Goal: Book appointment/travel/reservation

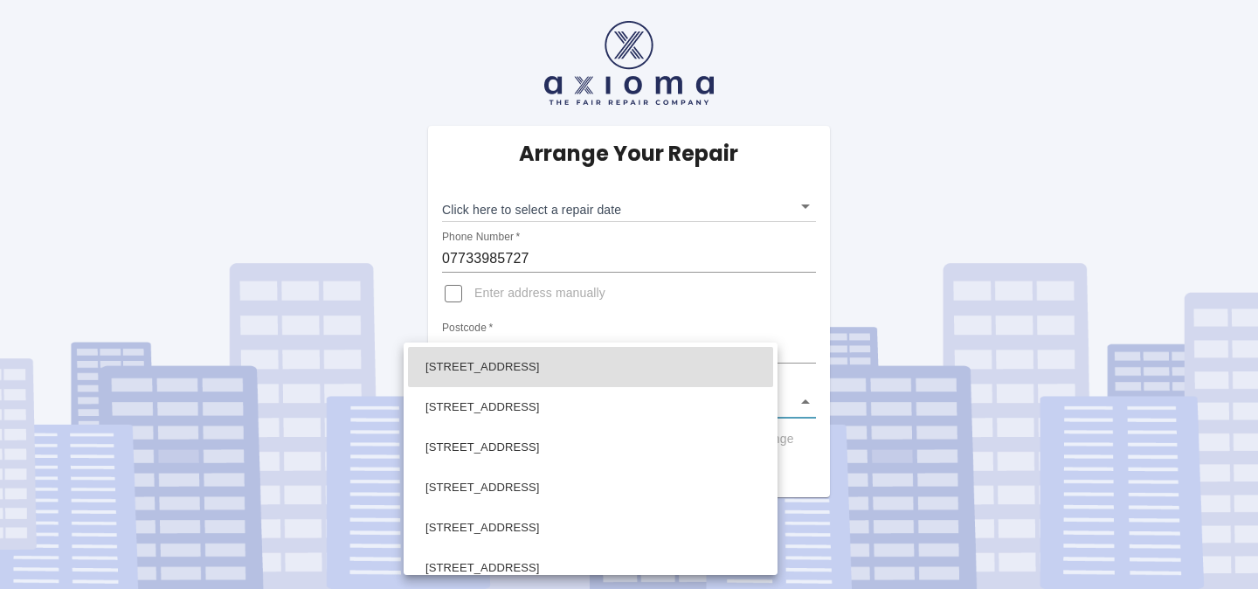
click at [805, 395] on body "Arrange Your Repair Click here to select a repair date ​ Phone Number   * 07733…" at bounding box center [629, 294] width 1258 height 589
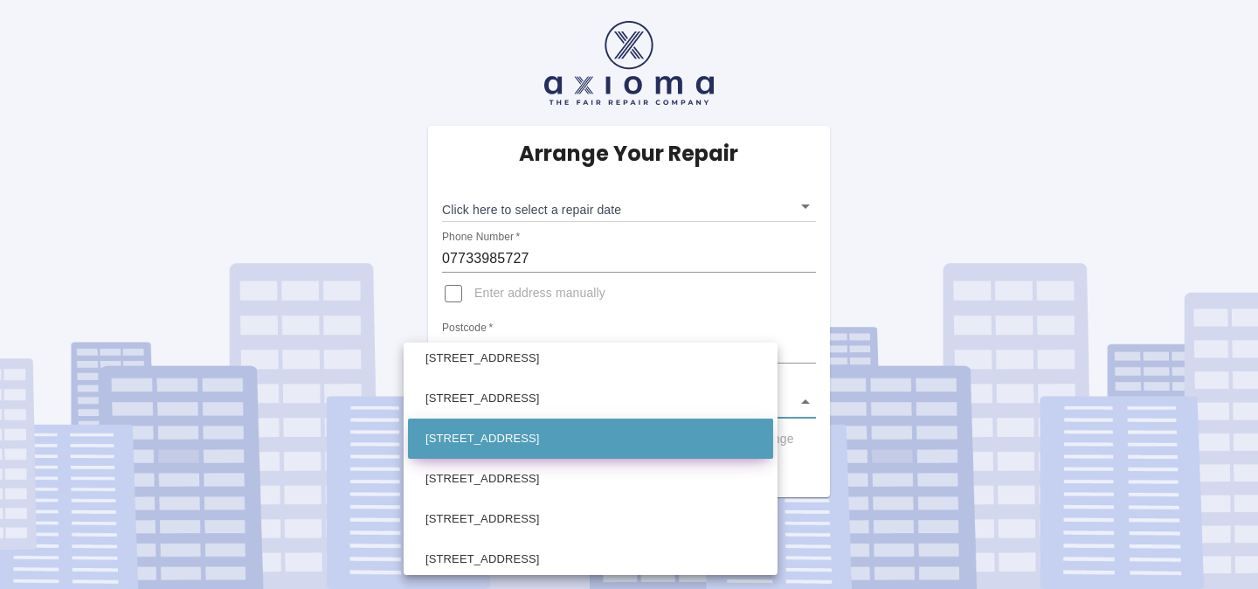
scroll to position [55, 0]
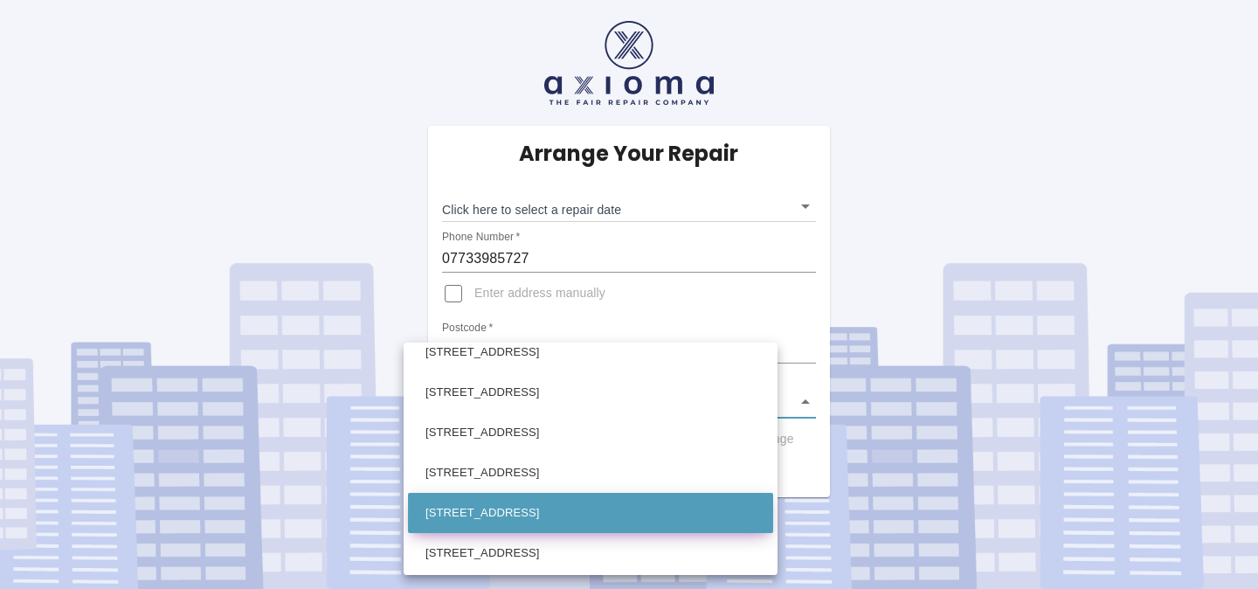
click at [645, 500] on li "[STREET_ADDRESS]" at bounding box center [590, 513] width 365 height 40
type input "[STREET_ADDRESS]"
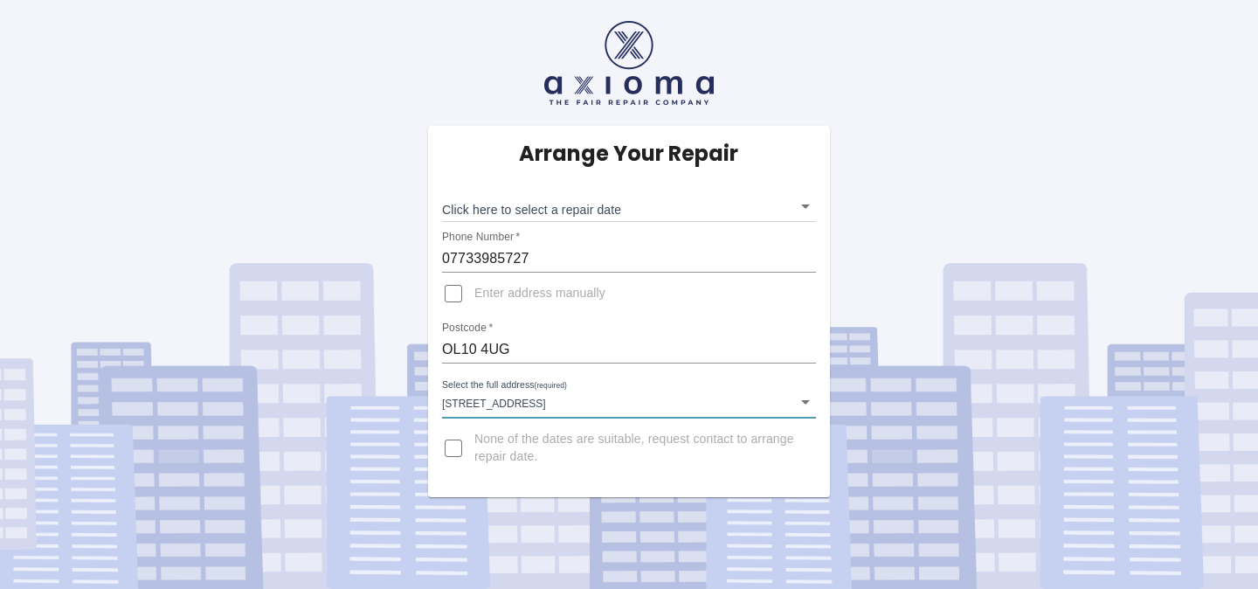
click at [806, 204] on body "Arrange Your Repair Click here to select a repair date ​ Phone Number   * 07733…" at bounding box center [629, 294] width 1258 height 589
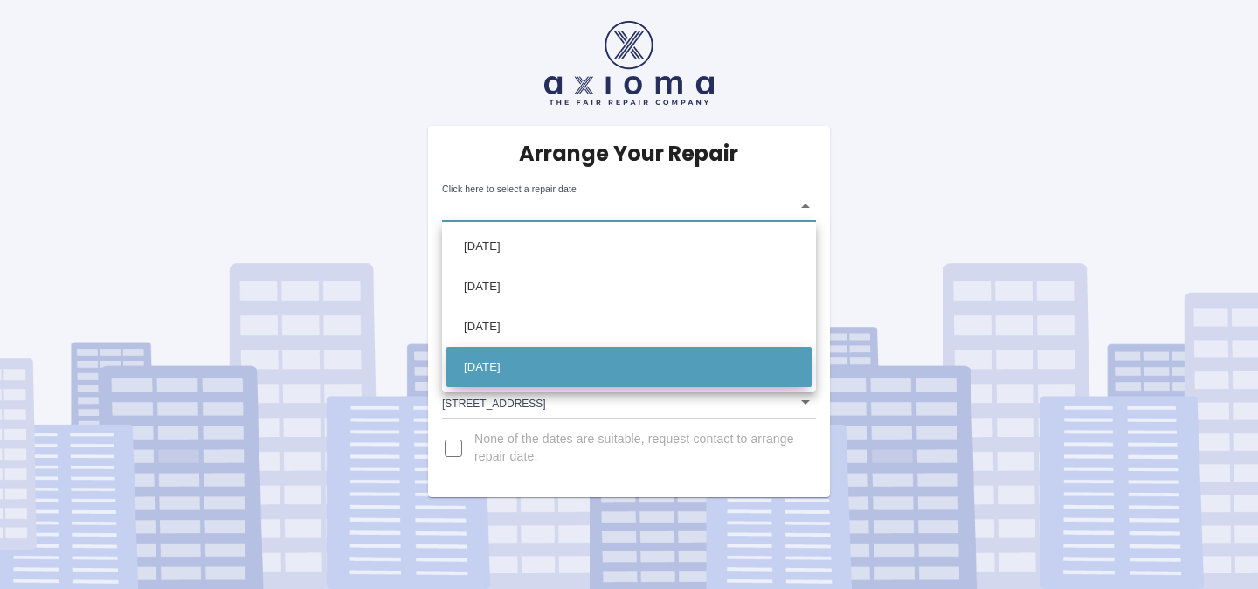
click at [571, 366] on li "[DATE]" at bounding box center [628, 367] width 365 height 40
type input "[DATE]T00:00:00.000Z"
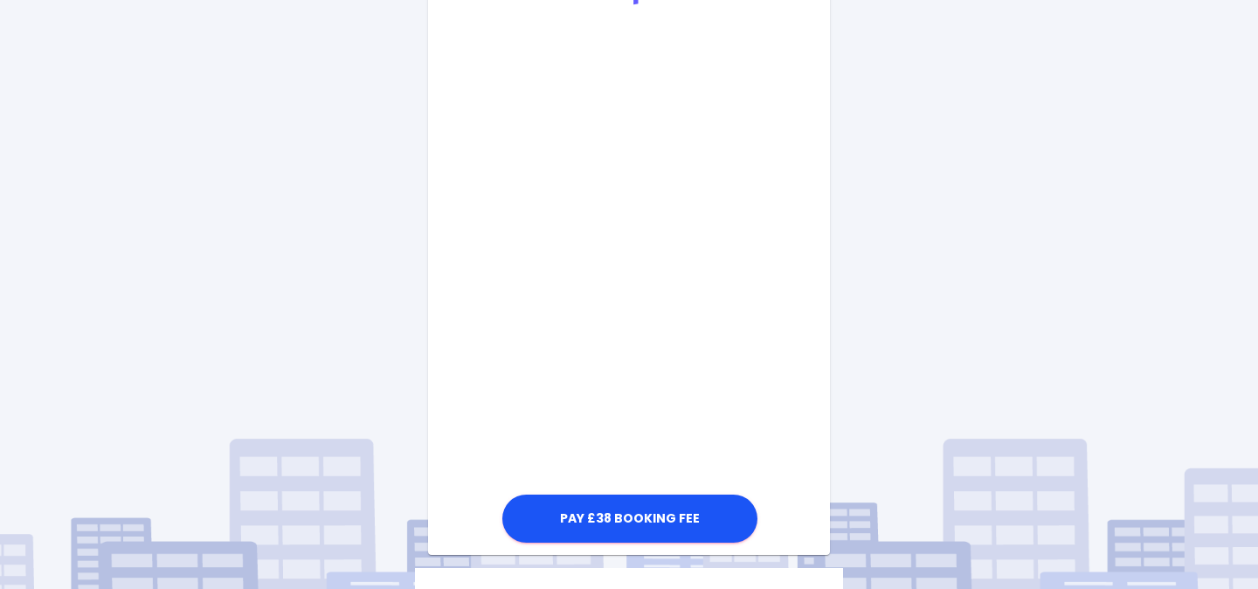
scroll to position [538, 0]
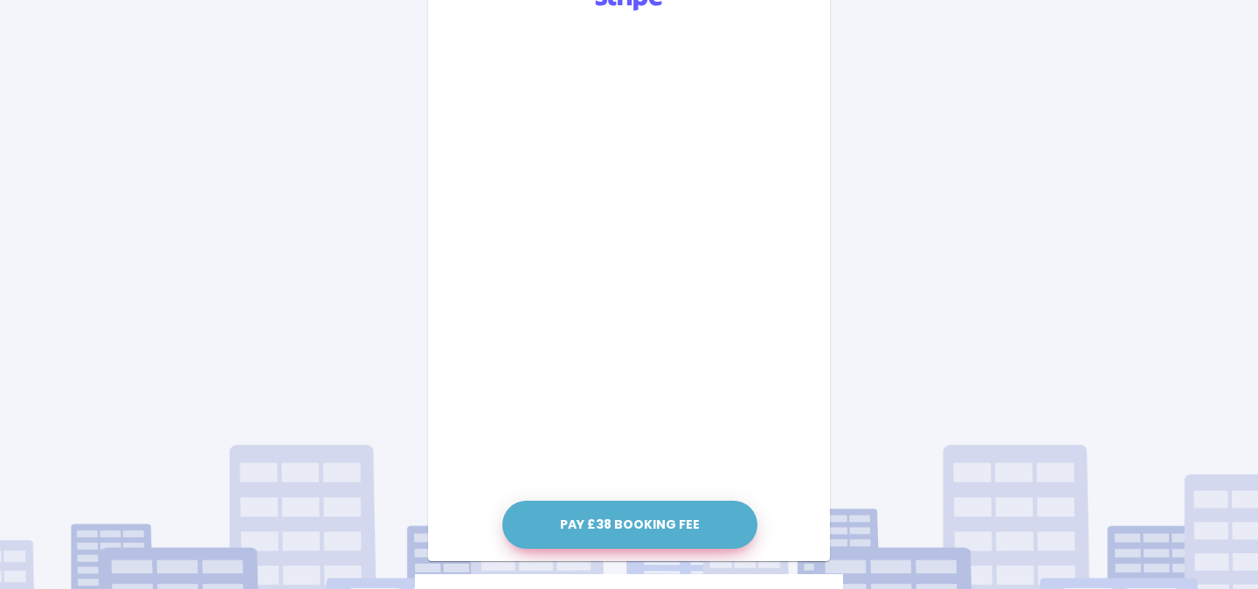
click at [650, 528] on button "Pay £38 Booking Fee" at bounding box center [629, 524] width 255 height 48
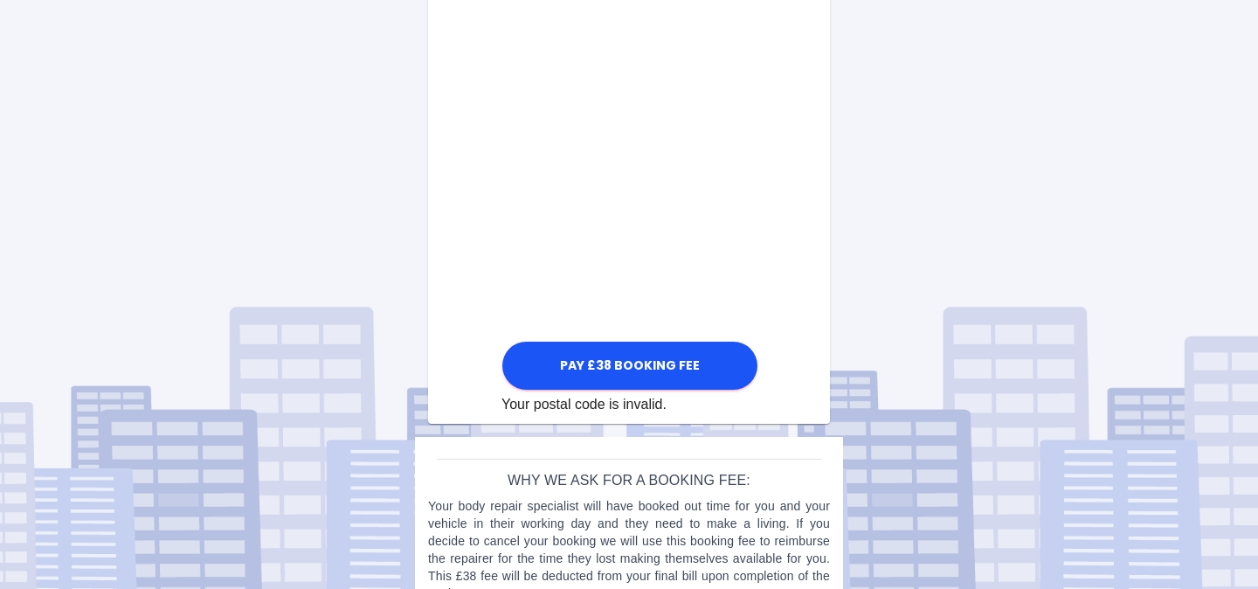
scroll to position [999, 0]
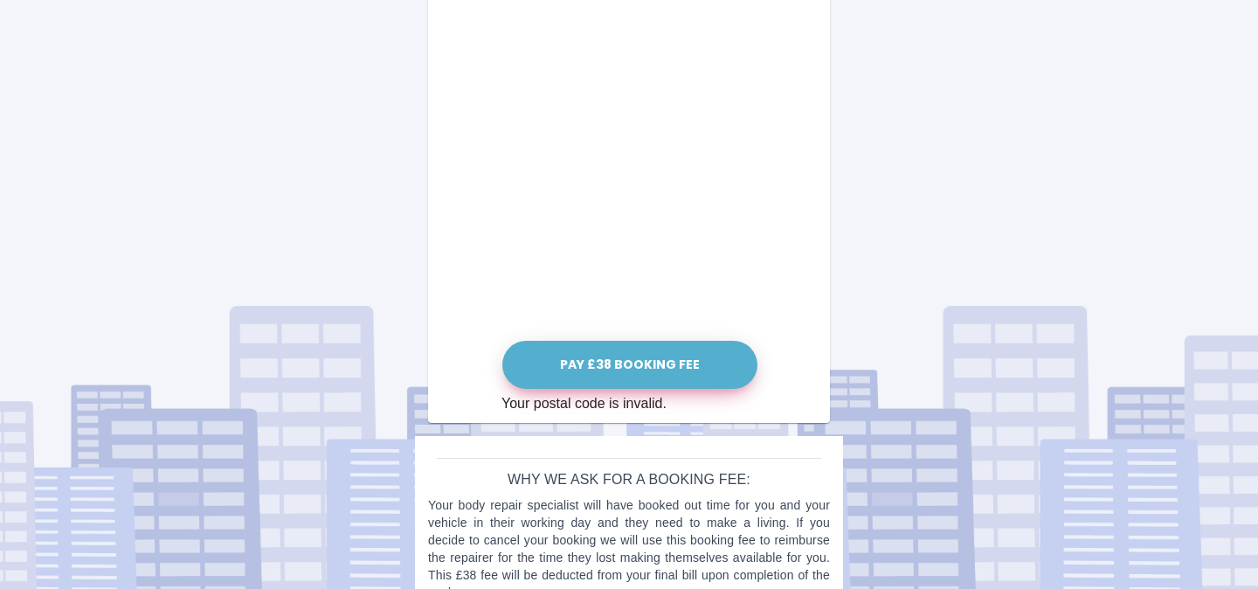
click at [631, 357] on button "Pay £38 Booking Fee" at bounding box center [629, 365] width 255 height 48
